Goal: Information Seeking & Learning: Learn about a topic

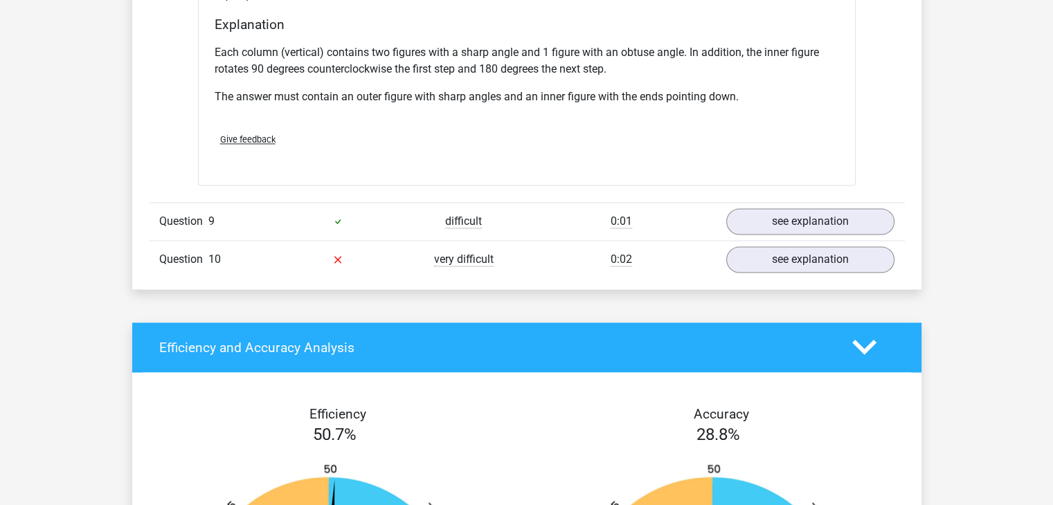
scroll to position [7560, 0]
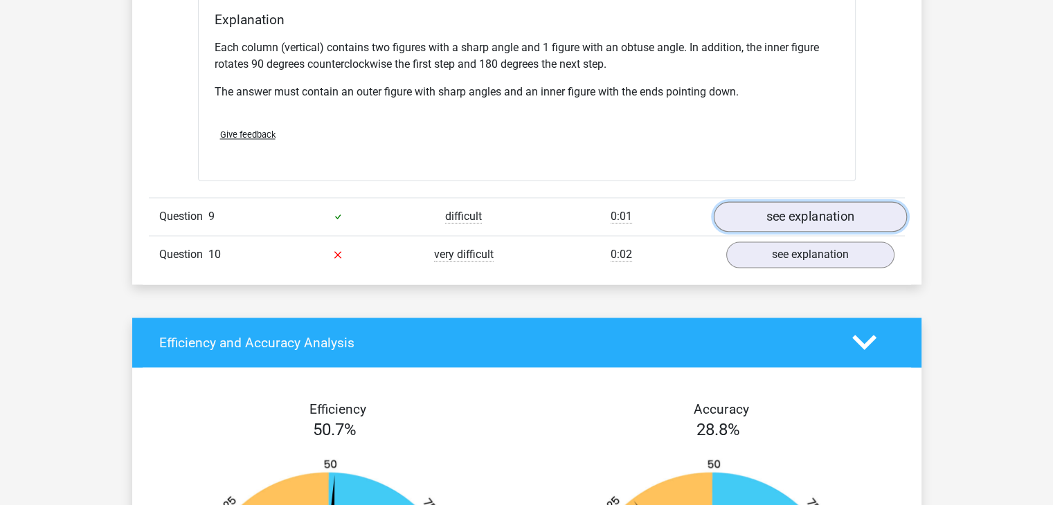
click at [805, 219] on link "see explanation" at bounding box center [809, 216] width 193 height 30
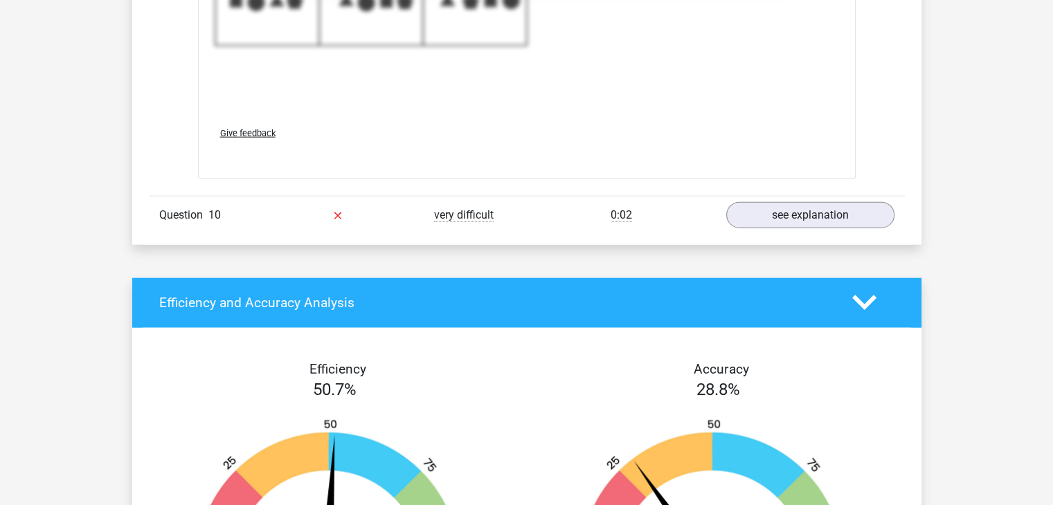
scroll to position [8533, 0]
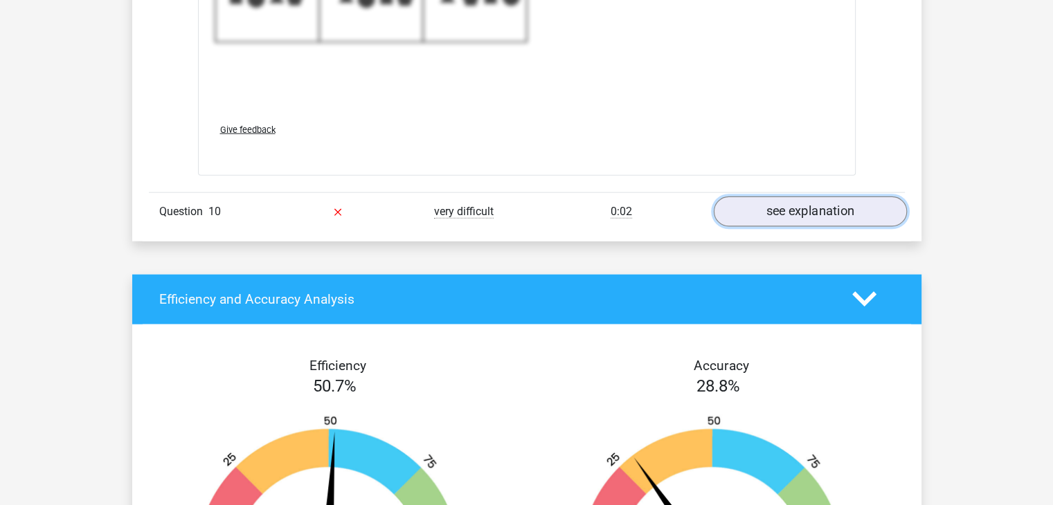
click at [773, 205] on link "see explanation" at bounding box center [809, 212] width 193 height 30
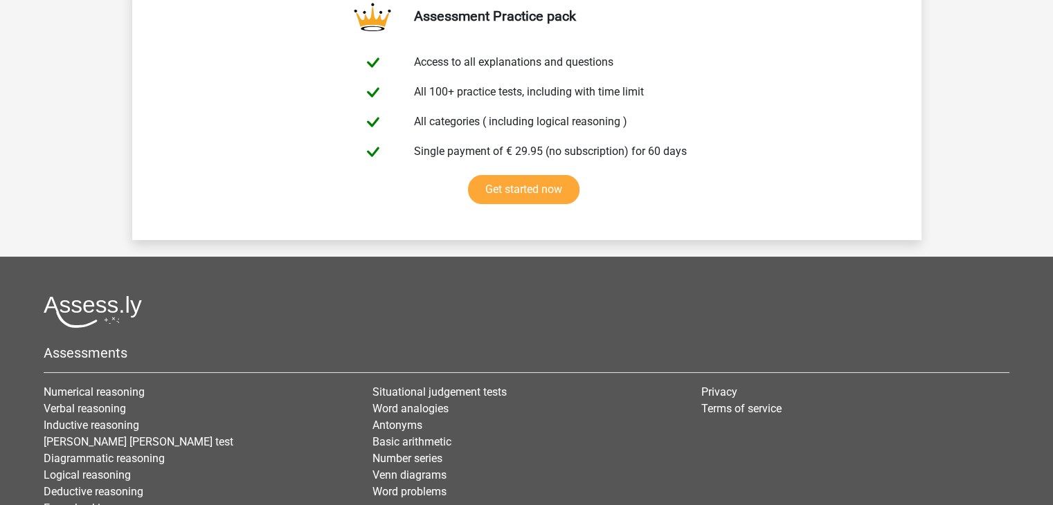
scroll to position [10624, 0]
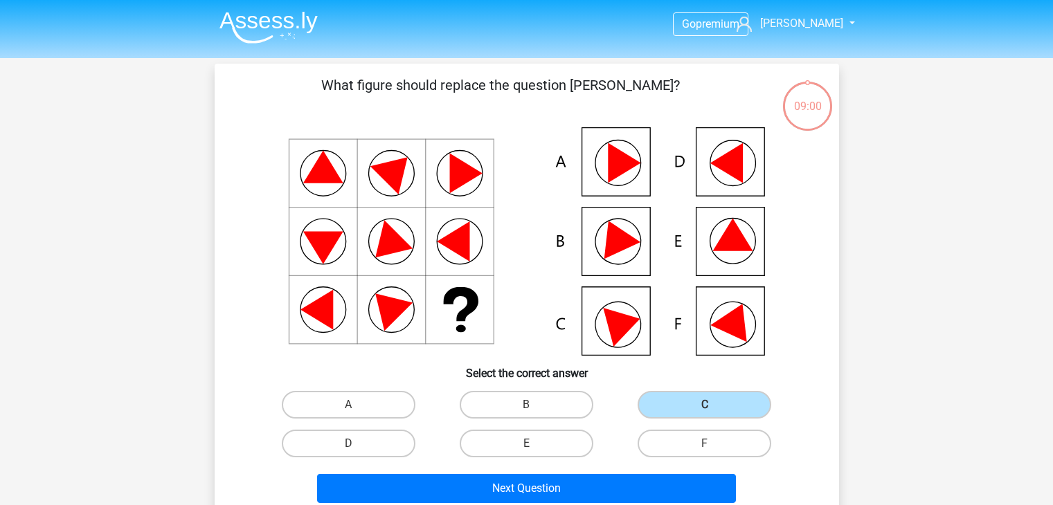
scroll to position [64, 0]
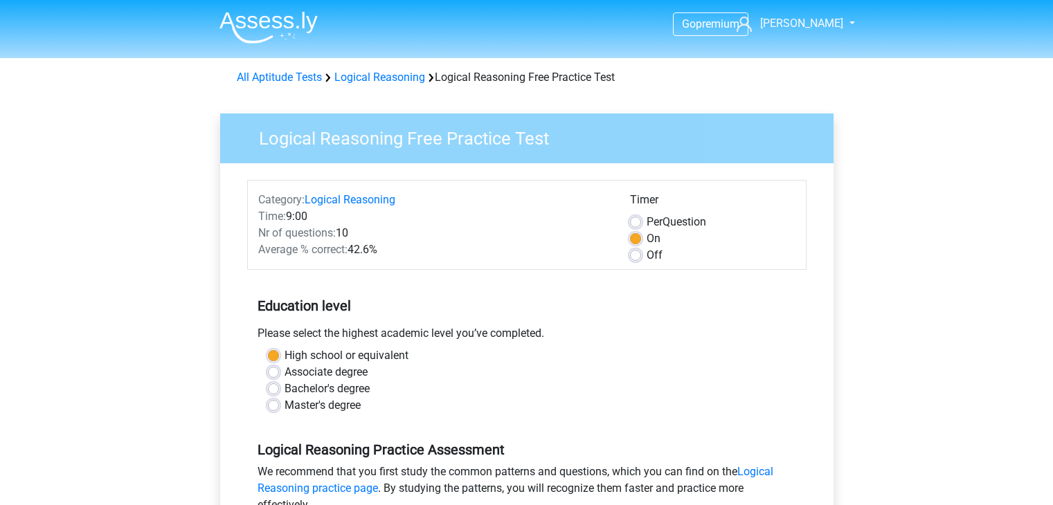
scroll to position [403, 0]
